Goal: Transaction & Acquisition: Obtain resource

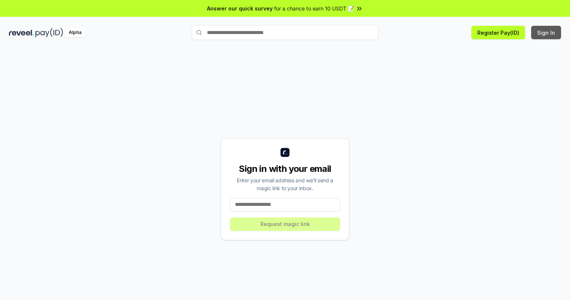
click at [547, 33] on button "Sign In" at bounding box center [546, 32] width 30 height 13
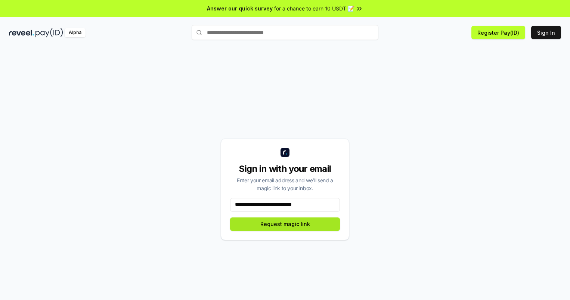
type input "**********"
click at [285, 224] on button "Request magic link" at bounding box center [285, 223] width 110 height 13
